Goal: Navigation & Orientation: Find specific page/section

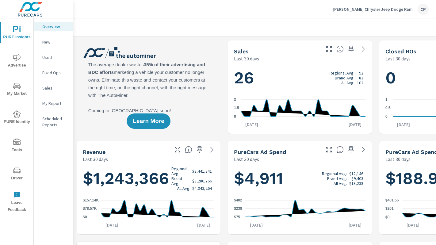
scroll to position [0, 0]
click at [30, 7] on img at bounding box center [30, 9] width 60 height 25
click at [19, 32] on icon "nav menu" at bounding box center [16, 29] width 7 height 7
click at [212, 36] on div at bounding box center [299, 27] width 439 height 18
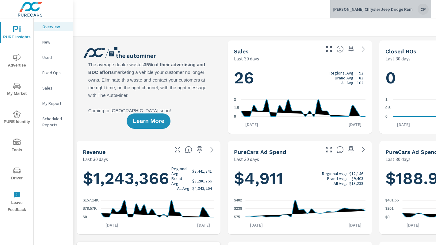
click at [427, 11] on div "CP" at bounding box center [423, 9] width 11 height 11
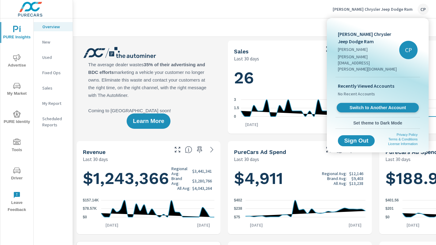
click at [361, 105] on span "Switch to Another Account" at bounding box center [377, 108] width 75 height 6
